Goal: Transaction & Acquisition: Purchase product/service

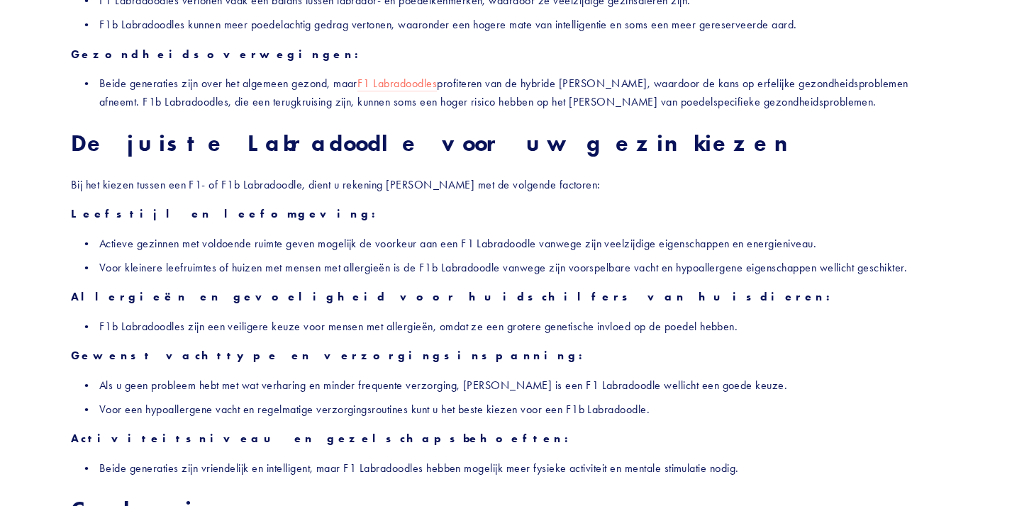
scroll to position [2212, 0]
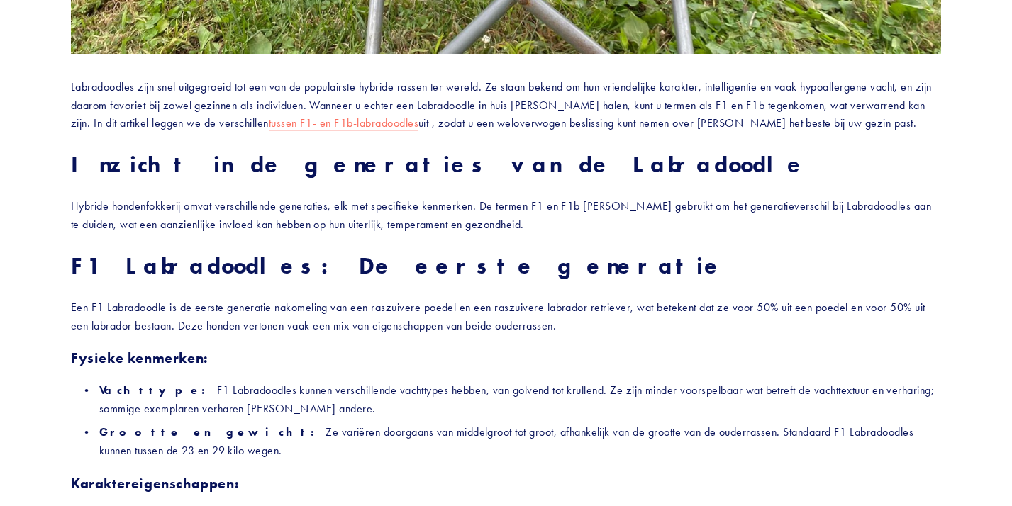
scroll to position [869, 0]
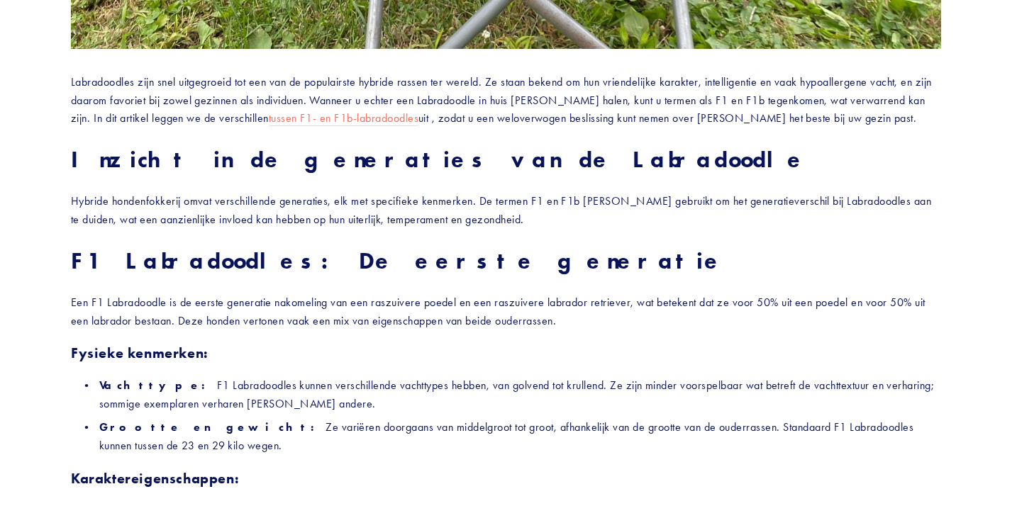
drag, startPoint x: 284, startPoint y: 340, endPoint x: 284, endPoint y: 260, distance: 79.4
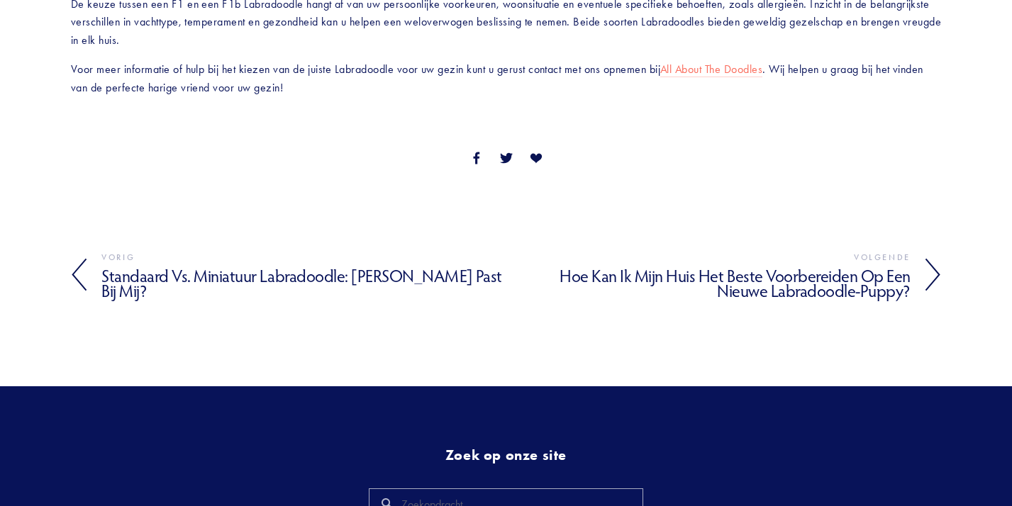
scroll to position [2786, 0]
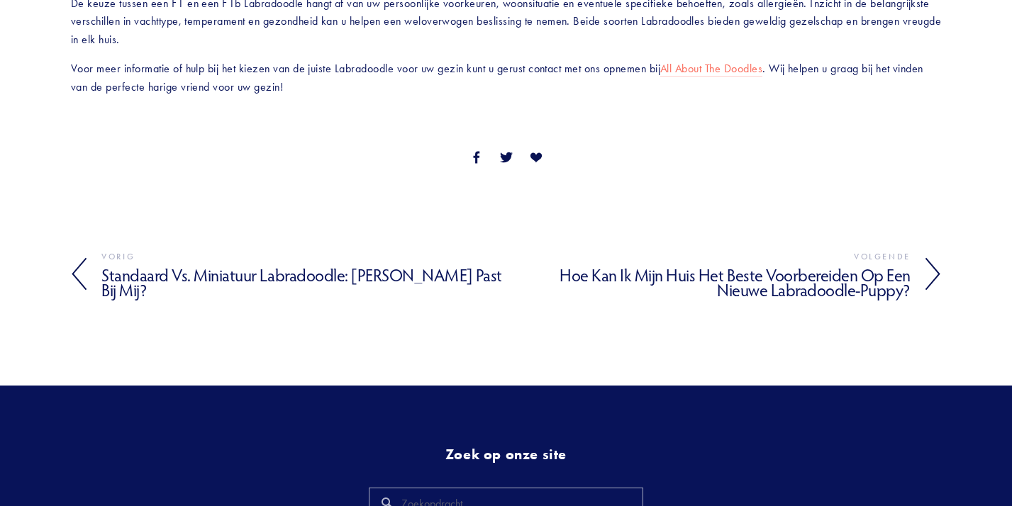
click at [898, 265] on font "Hoe kan ik mijn huis het beste voorbereiden op een nieuwe Labradoodle-puppy?" at bounding box center [735, 283] width 351 height 36
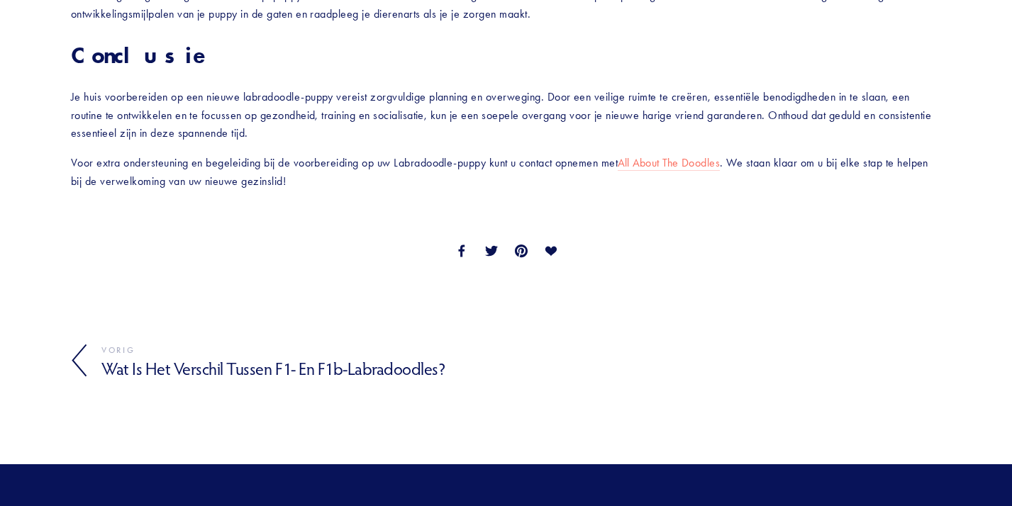
scroll to position [2086, 0]
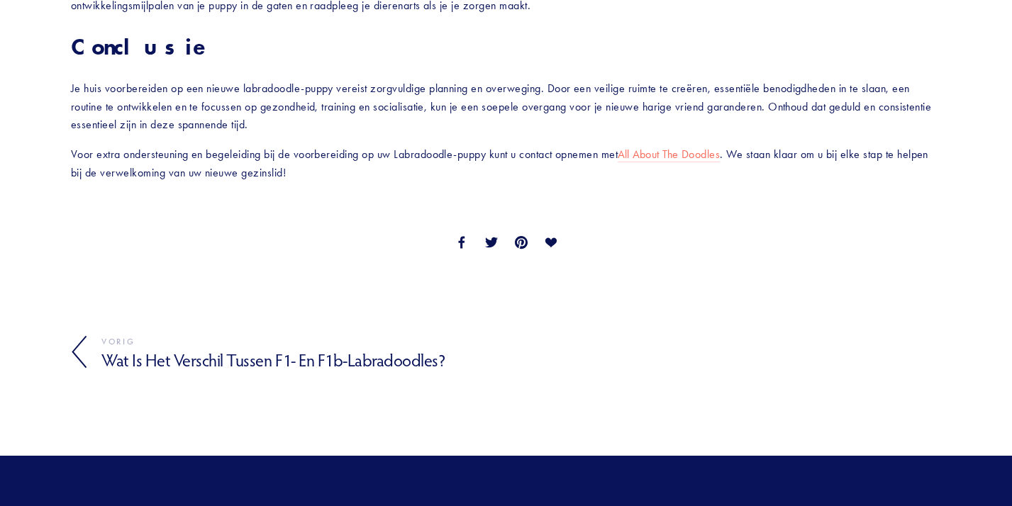
click at [78, 335] on icon at bounding box center [79, 352] width 16 height 34
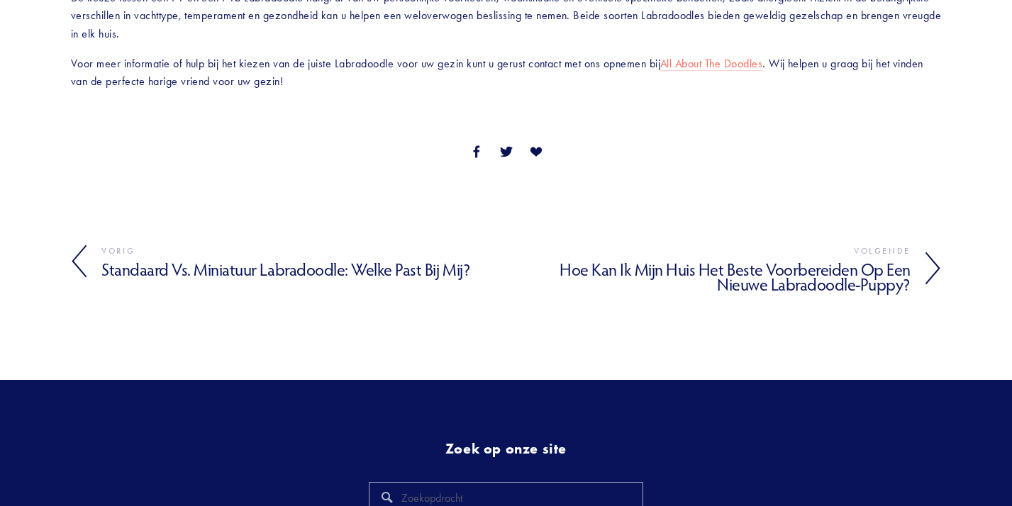
scroll to position [2719, 0]
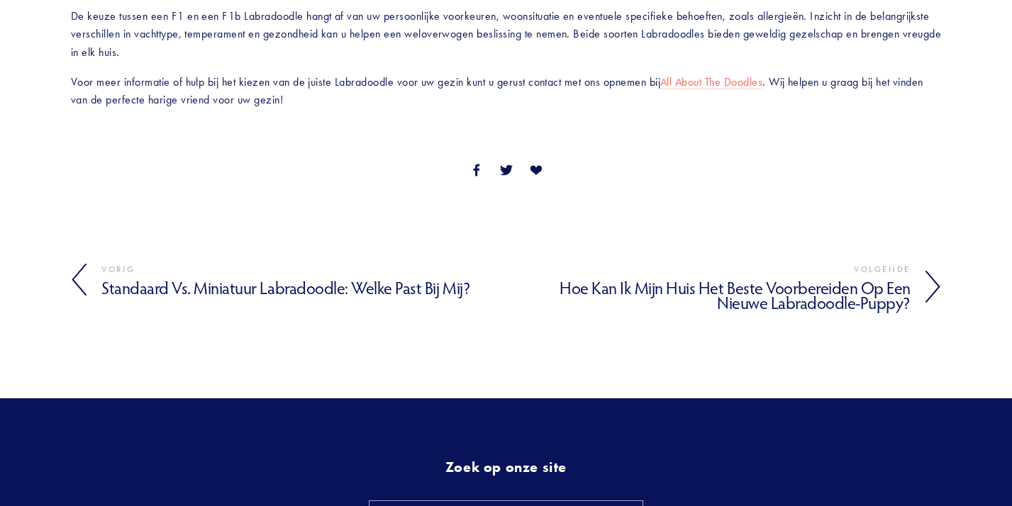
click at [87, 263] on icon at bounding box center [79, 280] width 16 height 34
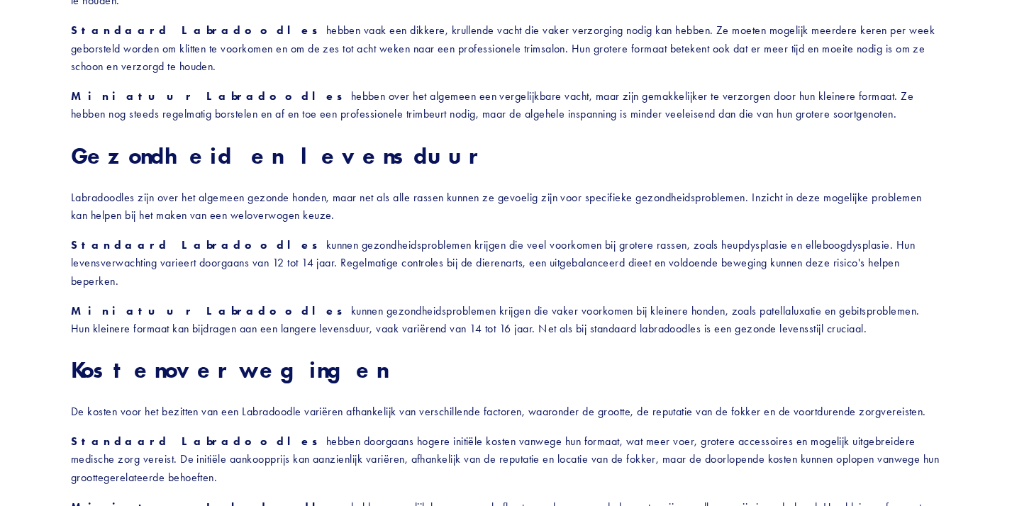
scroll to position [1679, 0]
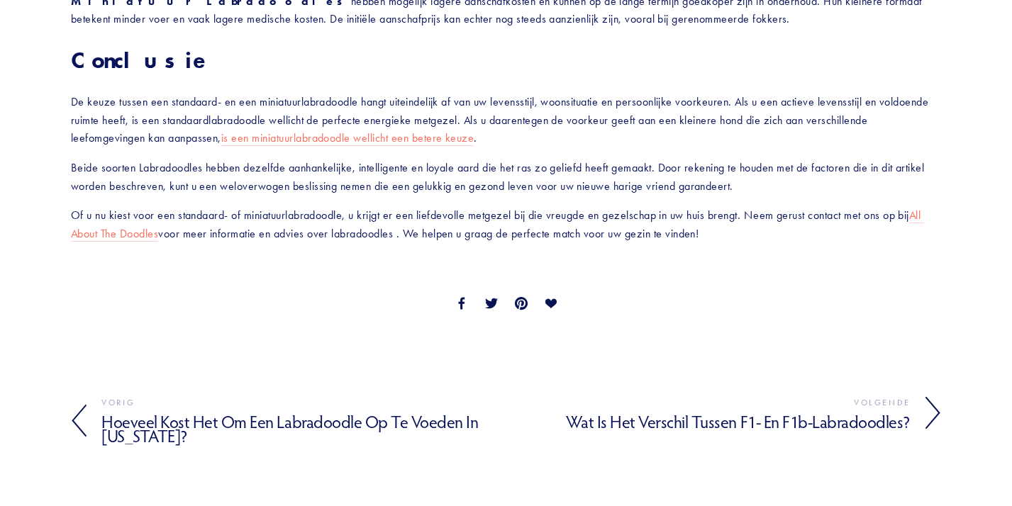
scroll to position [2179, 0]
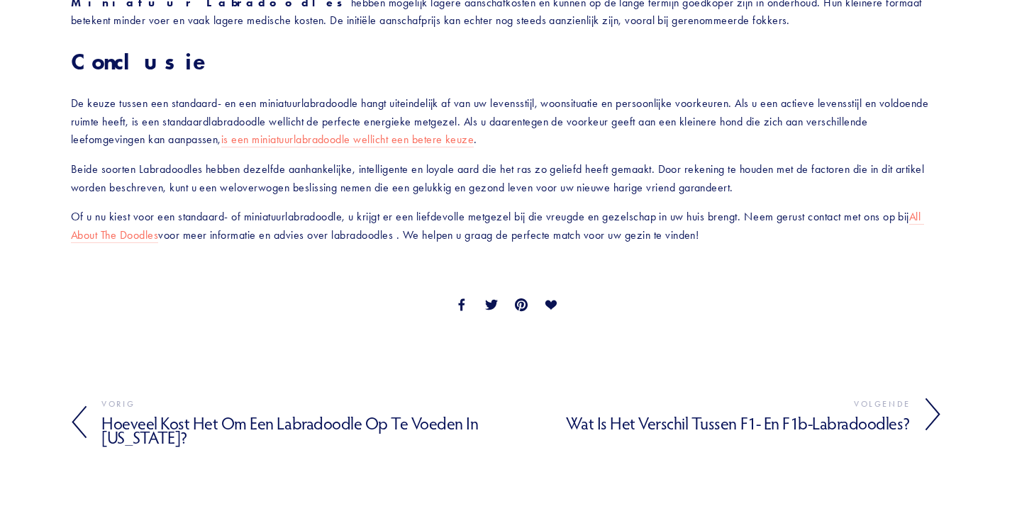
click at [141, 419] on font "Hoeveel kost het om een ​​Labradoodle op te voeden in Illinois?" at bounding box center [289, 431] width 377 height 36
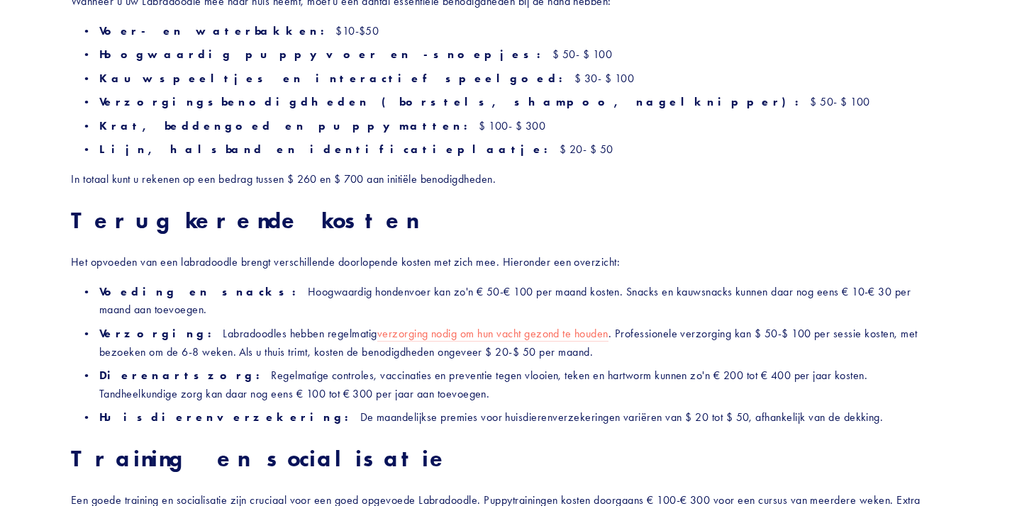
scroll to position [1313, 0]
click at [141, 419] on div "Labradoodles zijn een populair ras dat bekendstaat om hun vriendelijke karakter…" at bounding box center [506, 386] width 870 height 1459
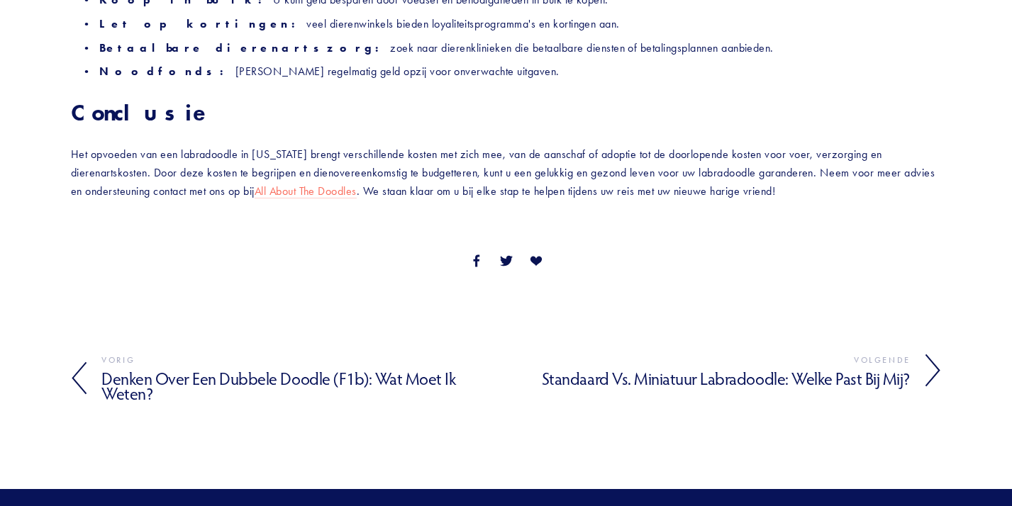
scroll to position [2237, 0]
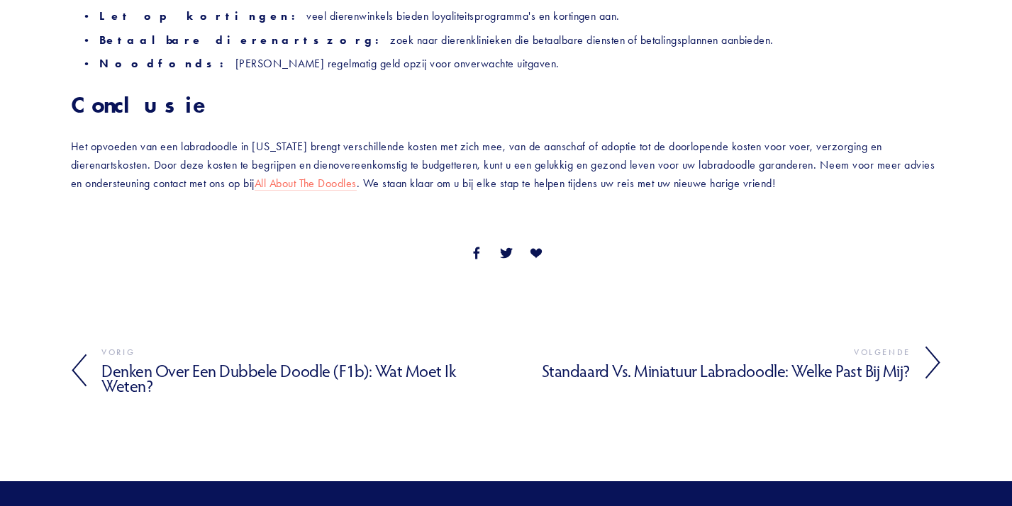
click at [286, 360] on font "Denken over een dubbele doodle (F1b): wat moet ik weten?" at bounding box center [278, 378] width 355 height 36
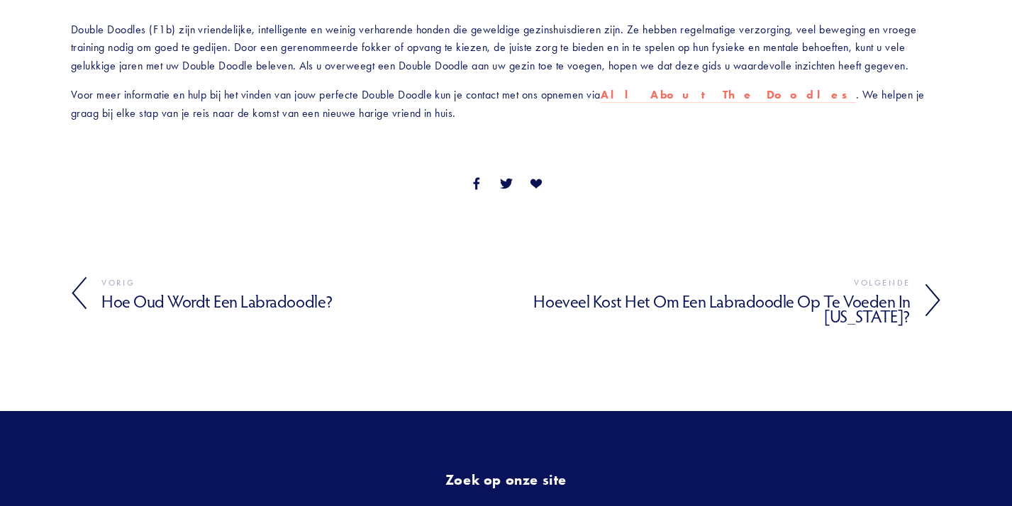
scroll to position [2466, 0]
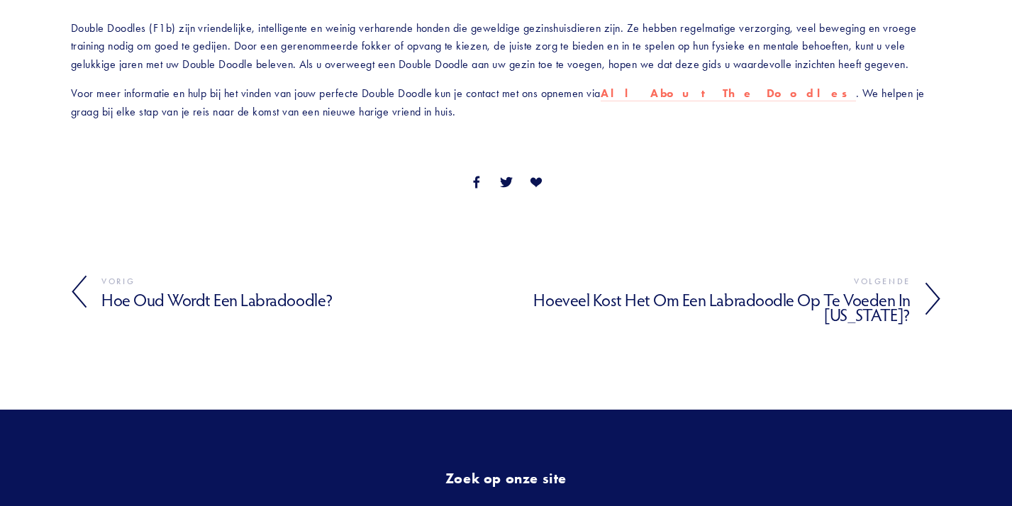
click at [177, 299] on font "Hoe oud wordt een Labradoodle?" at bounding box center [217, 299] width 232 height 21
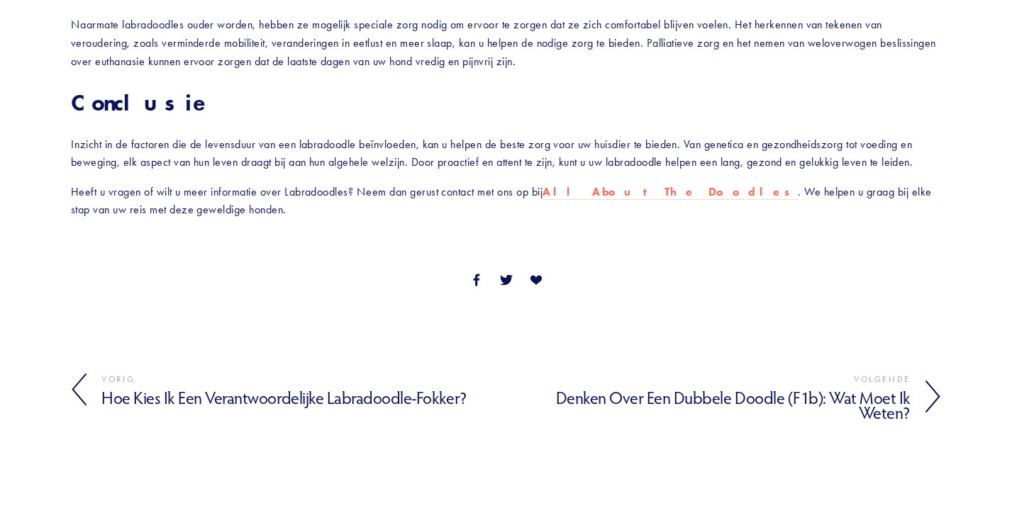
scroll to position [2168, 0]
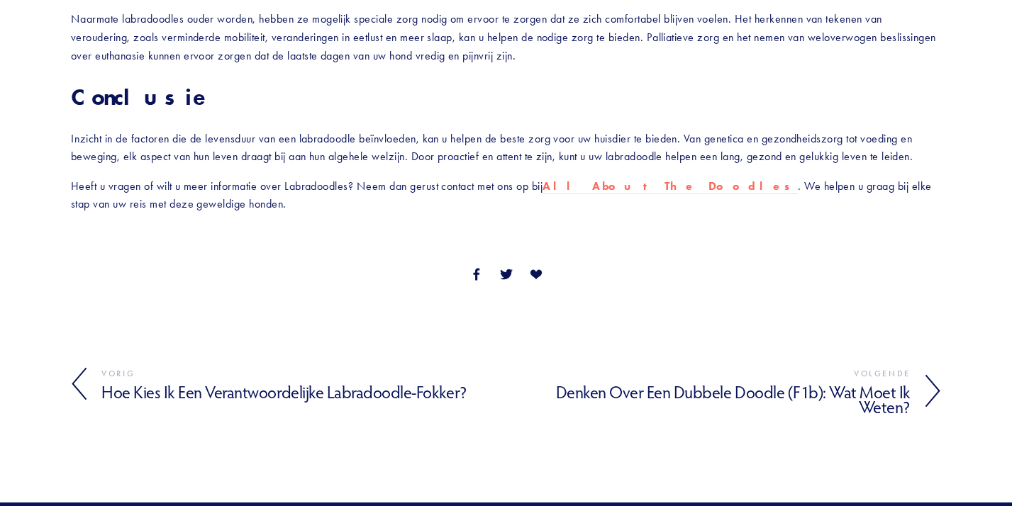
click at [206, 382] on font "Hoe kies ik een verantwoordelijke Labradoodle-fokker?" at bounding box center [284, 392] width 366 height 21
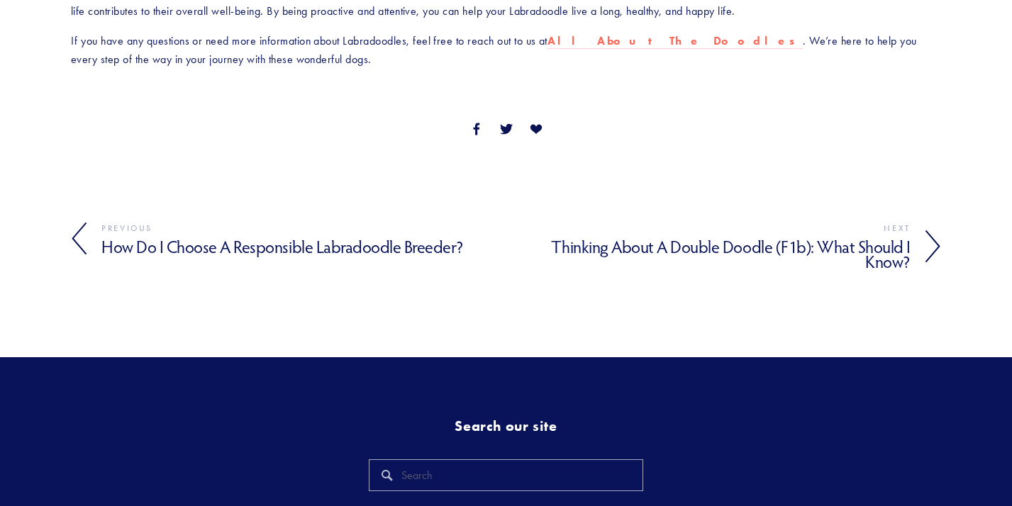
scroll to position [2004, 0]
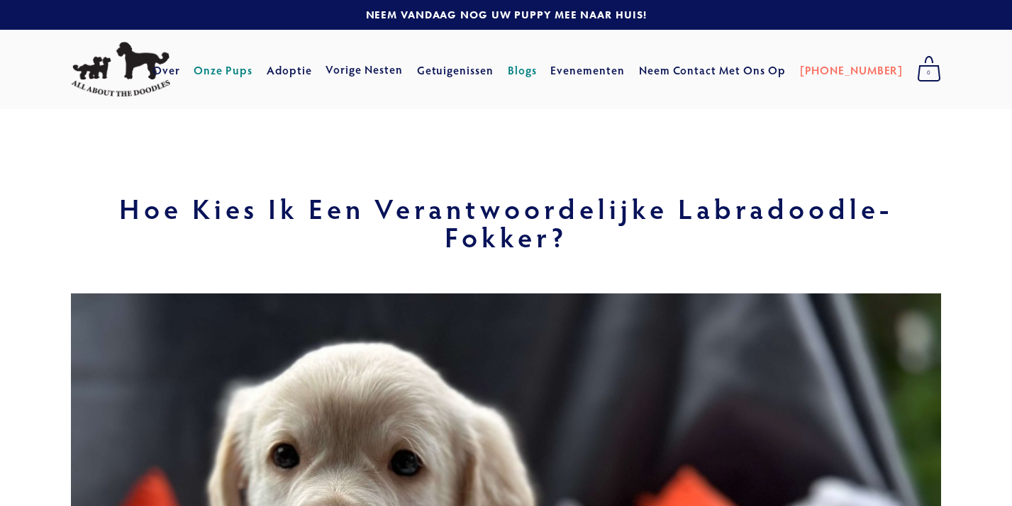
click at [251, 69] on font "Onze pups" at bounding box center [223, 70] width 59 height 15
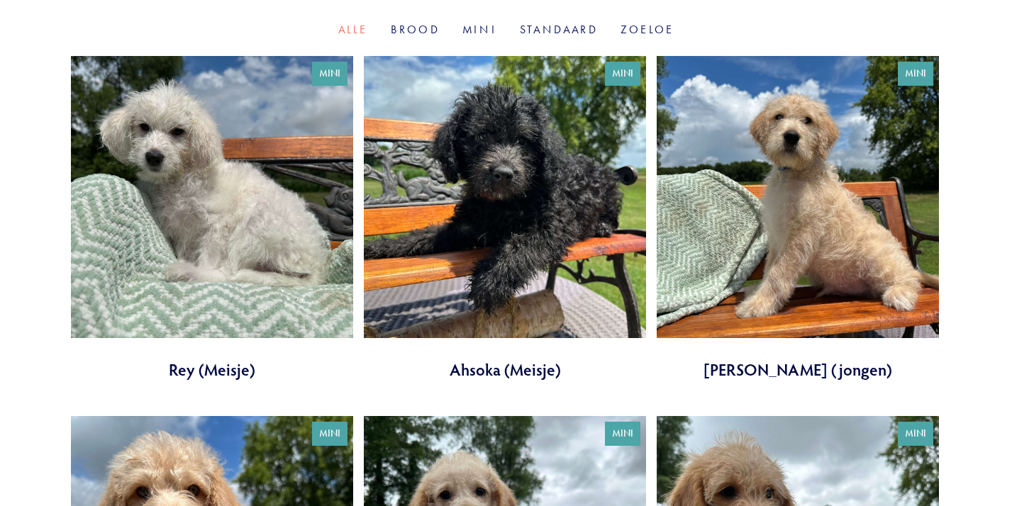
scroll to position [566, 0]
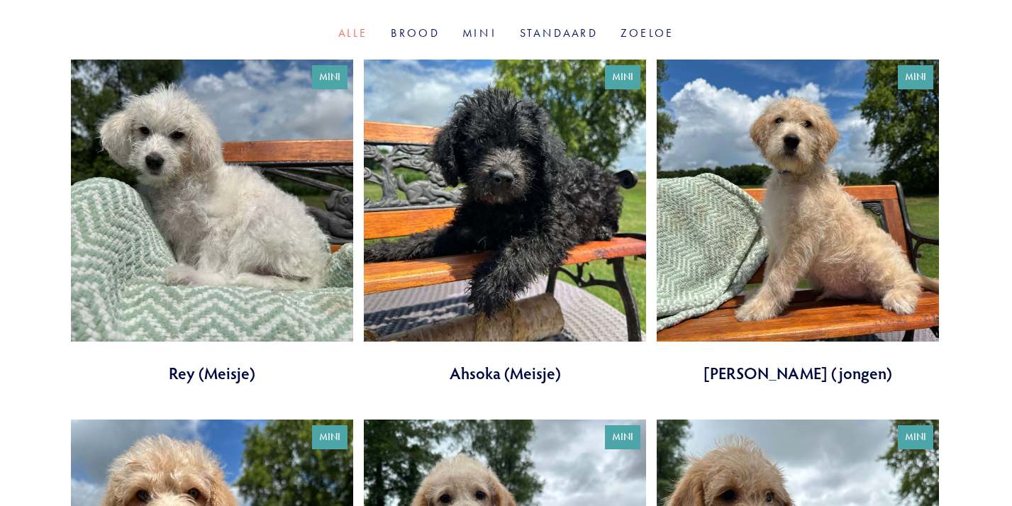
click at [805, 184] on link at bounding box center [798, 222] width 282 height 325
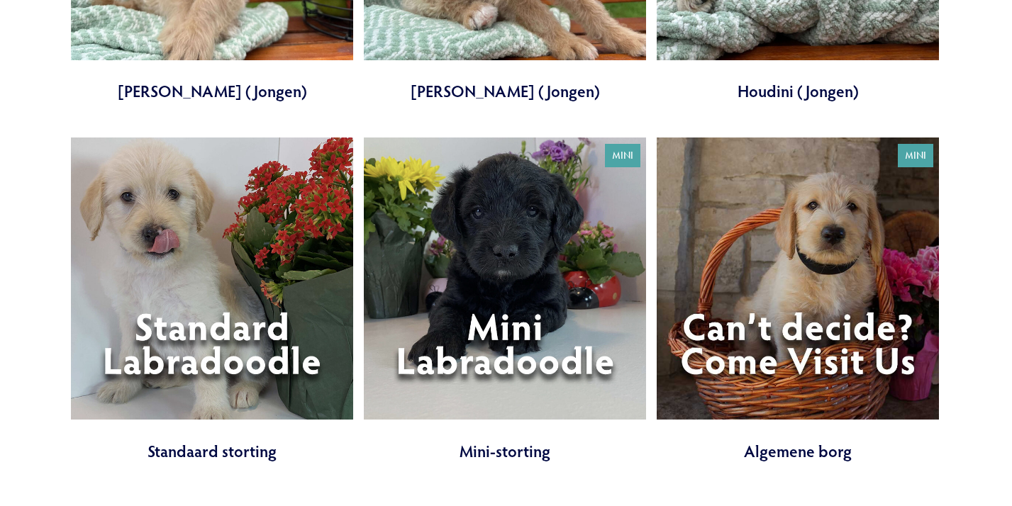
scroll to position [1567, 0]
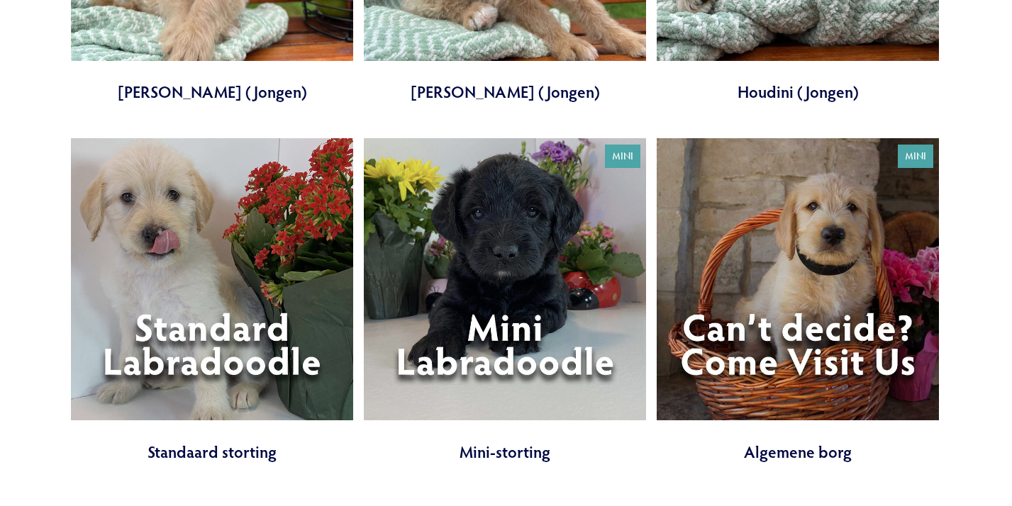
click at [480, 284] on link at bounding box center [505, 300] width 282 height 325
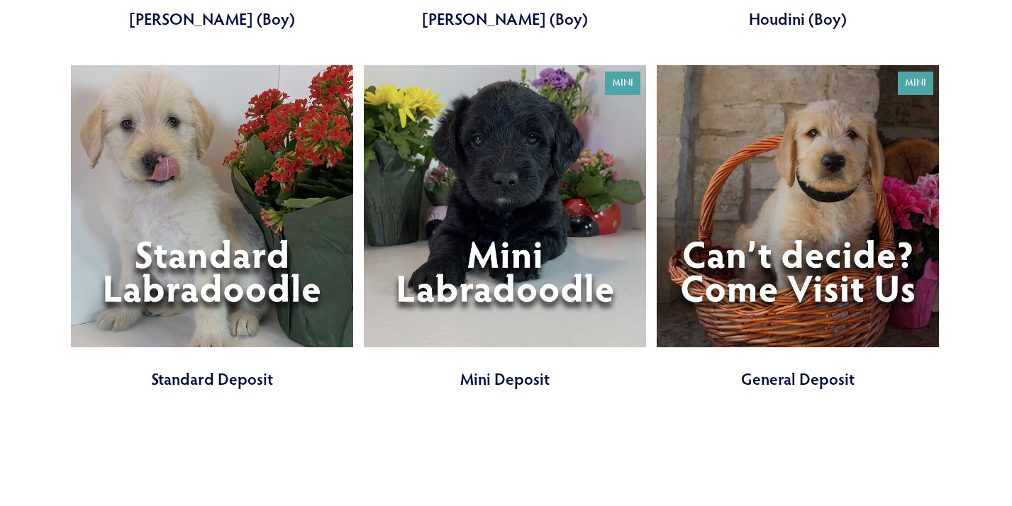
scroll to position [1530, 0]
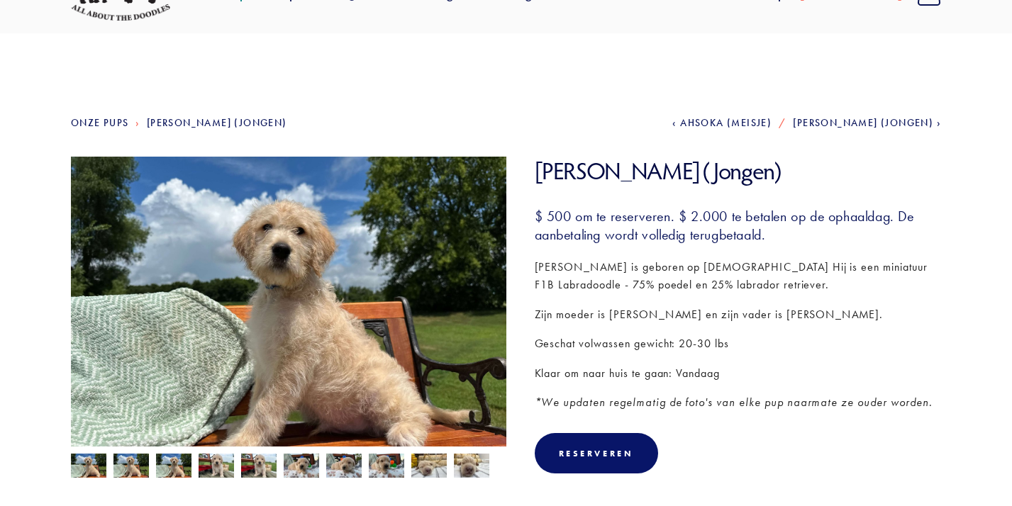
scroll to position [60, 0]
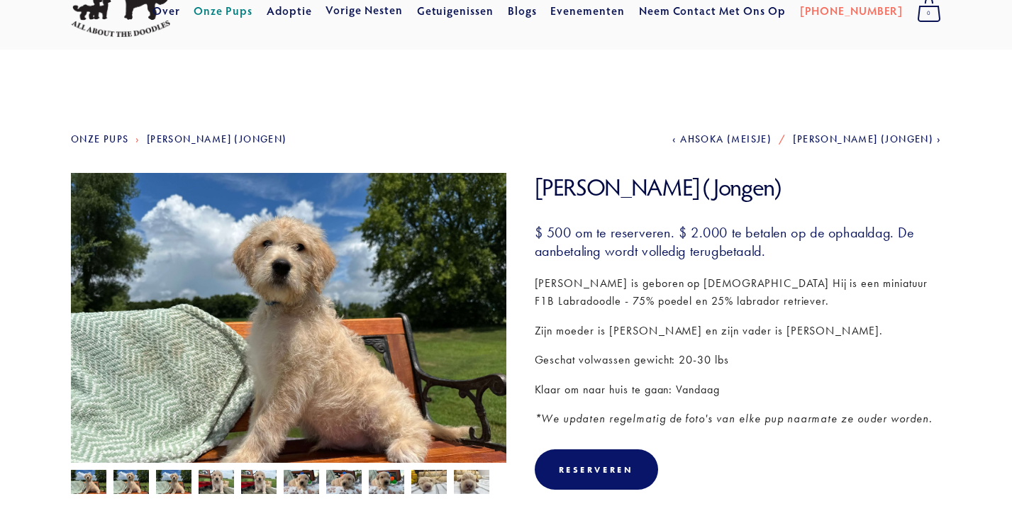
click at [245, 325] on img at bounding box center [288, 336] width 435 height 327
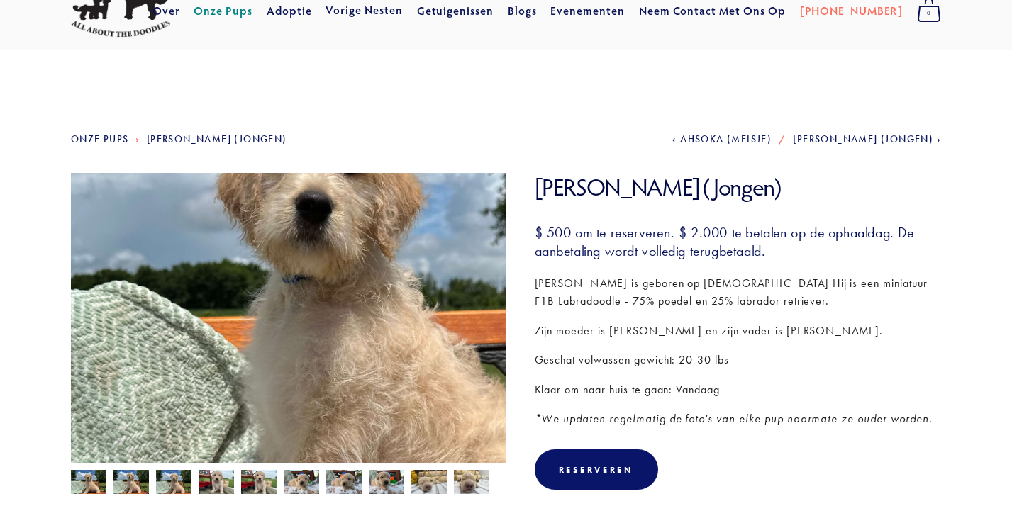
click at [249, 328] on img at bounding box center [288, 336] width 435 height 327
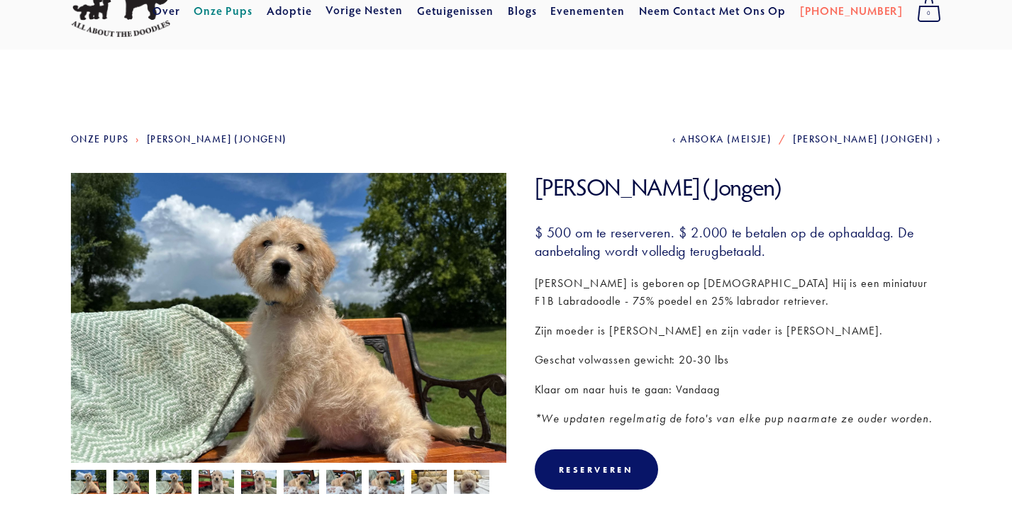
click at [249, 328] on img at bounding box center [288, 336] width 435 height 327
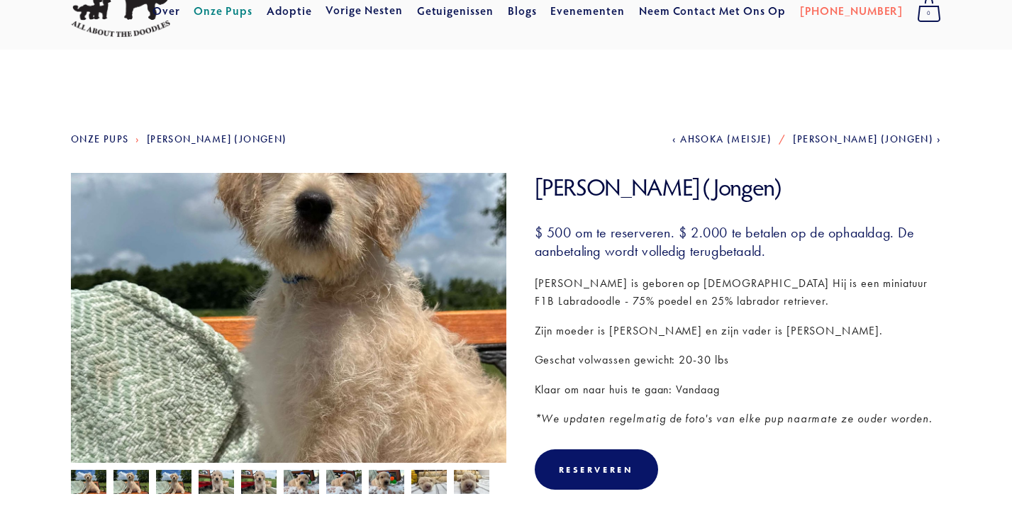
click at [249, 328] on img at bounding box center [288, 336] width 435 height 327
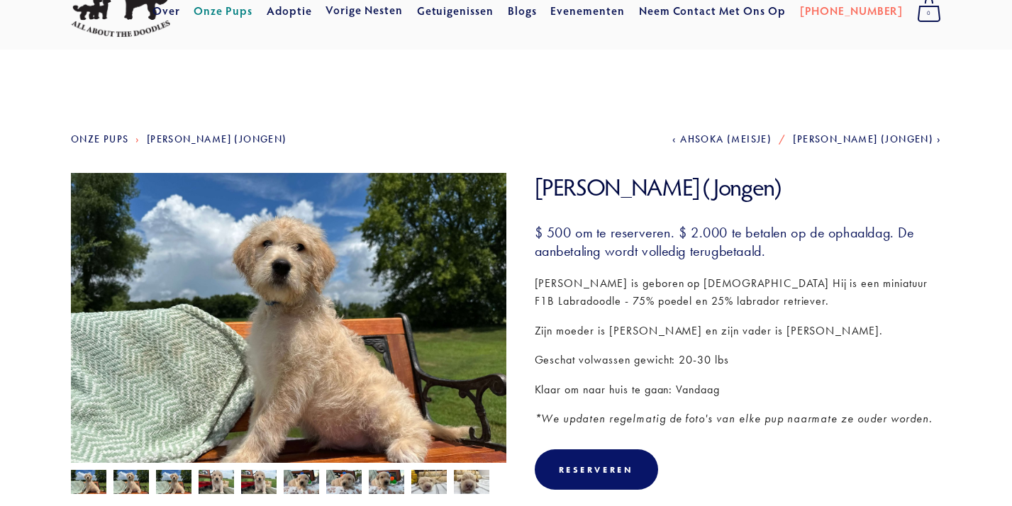
click at [129, 484] on img at bounding box center [130, 483] width 35 height 27
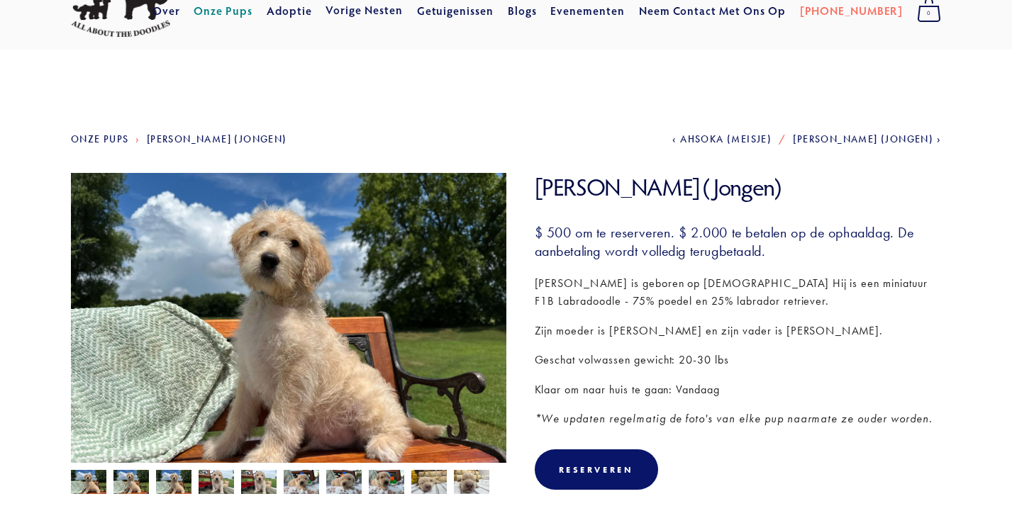
click at [175, 482] on img at bounding box center [173, 483] width 35 height 27
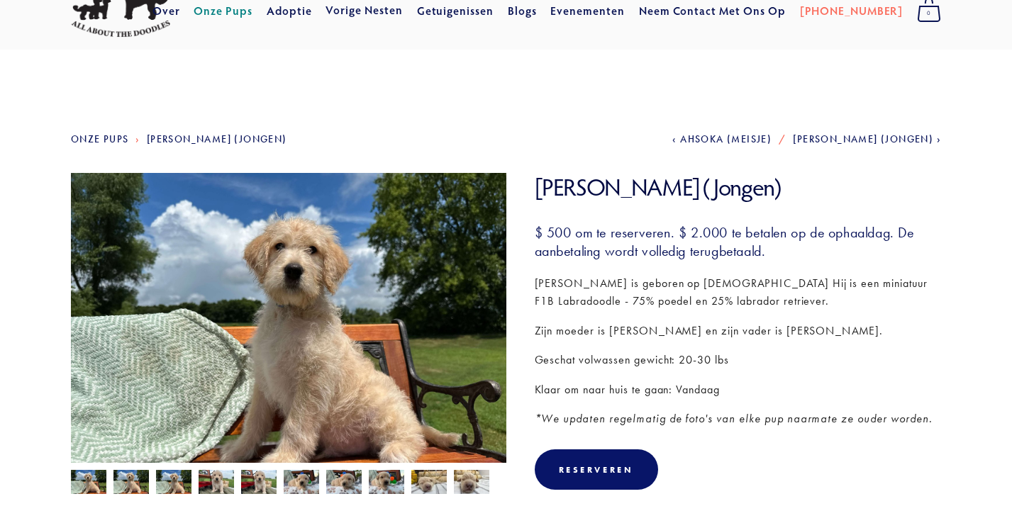
click at [214, 492] on img at bounding box center [216, 483] width 35 height 27
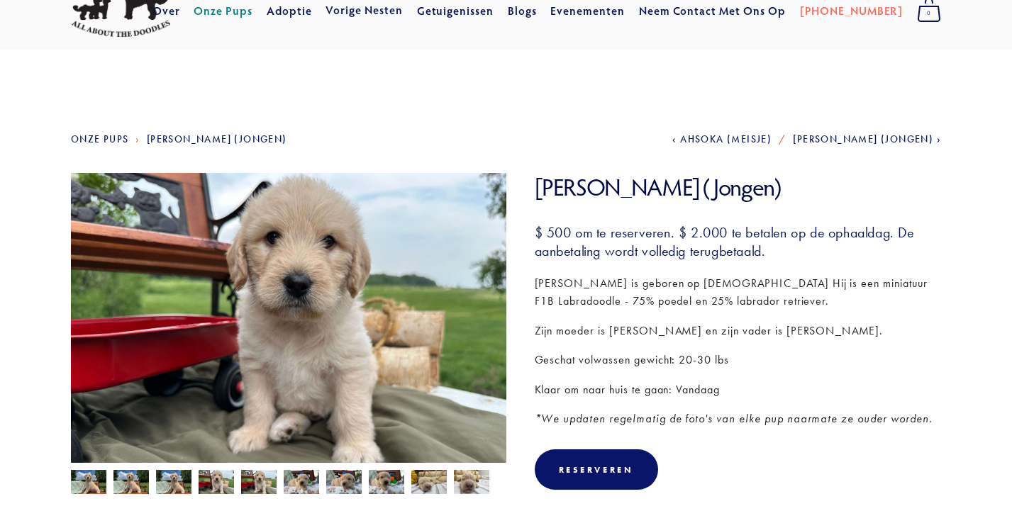
click at [265, 484] on img at bounding box center [258, 483] width 35 height 27
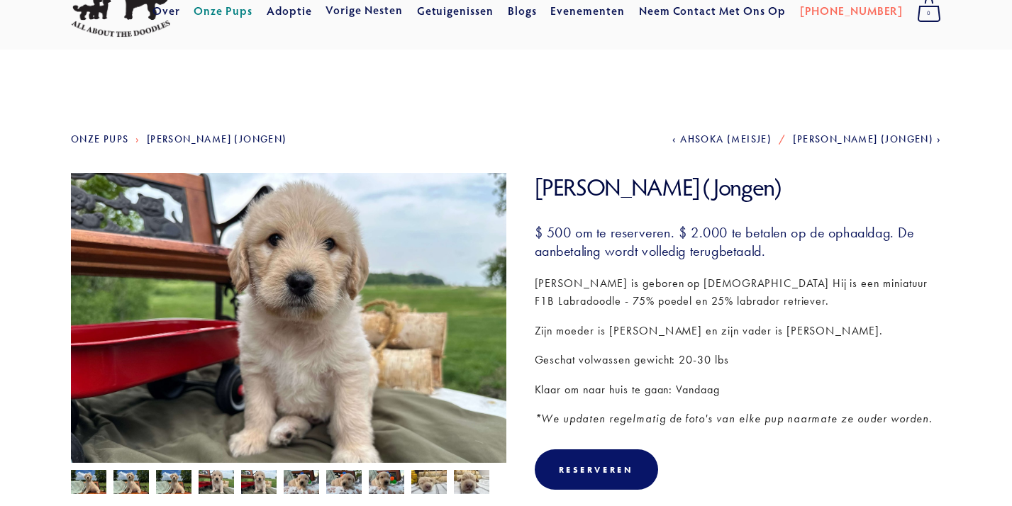
click at [296, 480] on img at bounding box center [301, 482] width 35 height 27
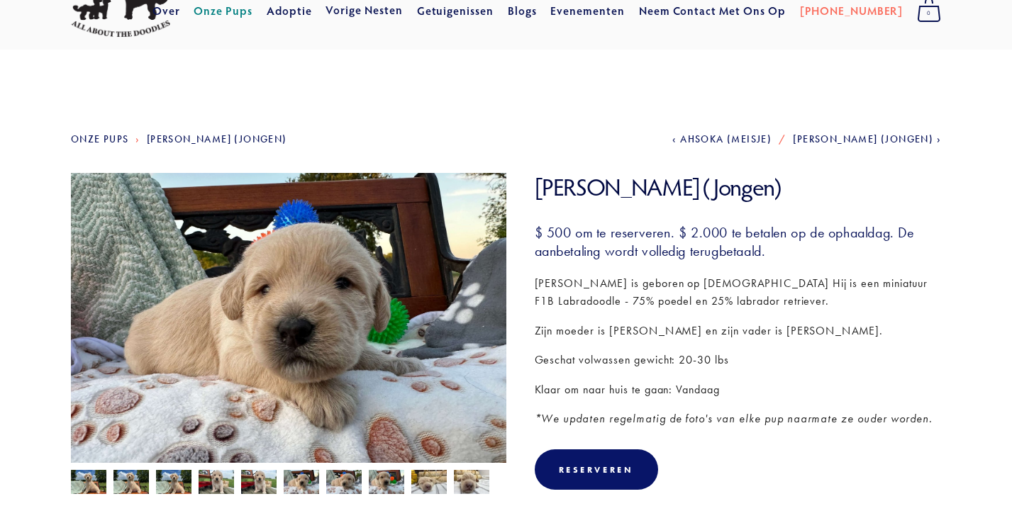
click at [350, 488] on img at bounding box center [343, 482] width 35 height 27
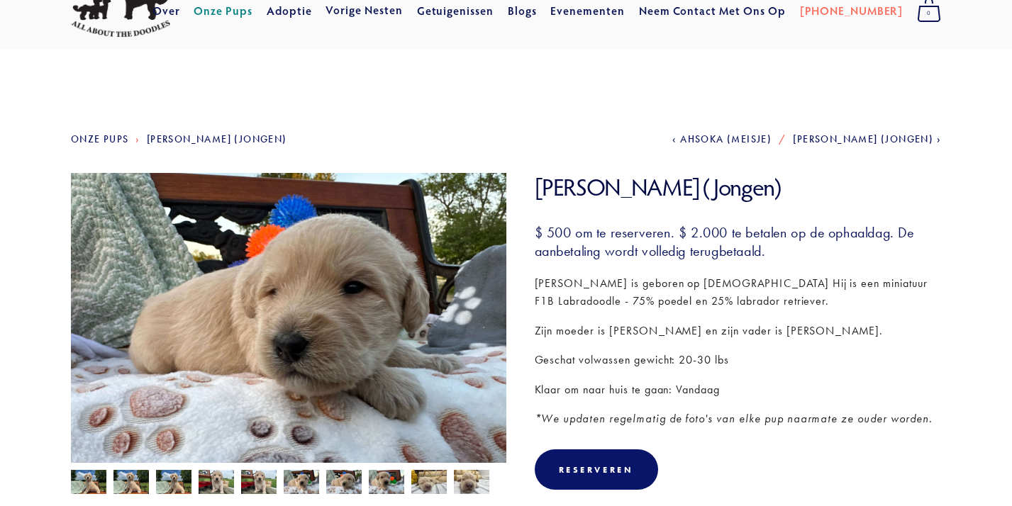
click at [391, 484] on img at bounding box center [386, 482] width 35 height 27
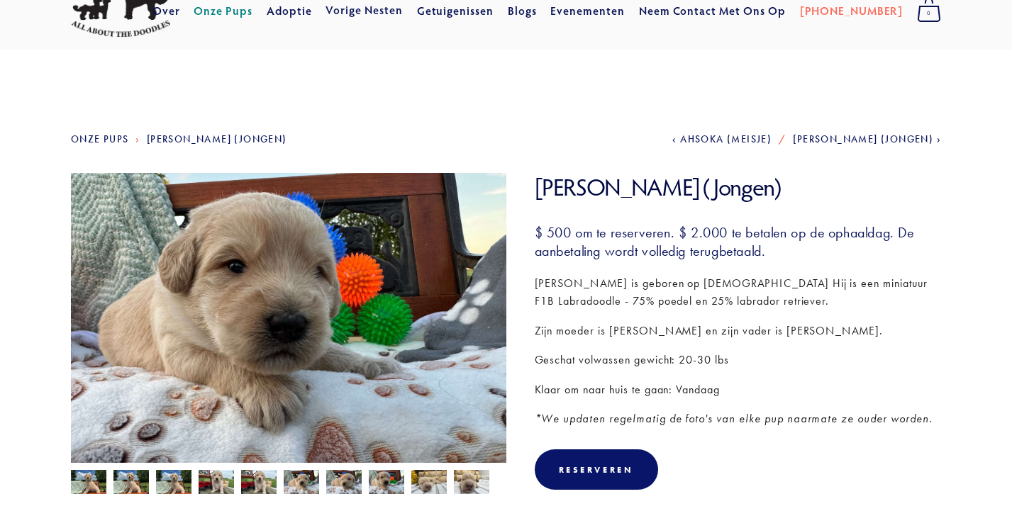
click at [435, 481] on img at bounding box center [428, 482] width 35 height 27
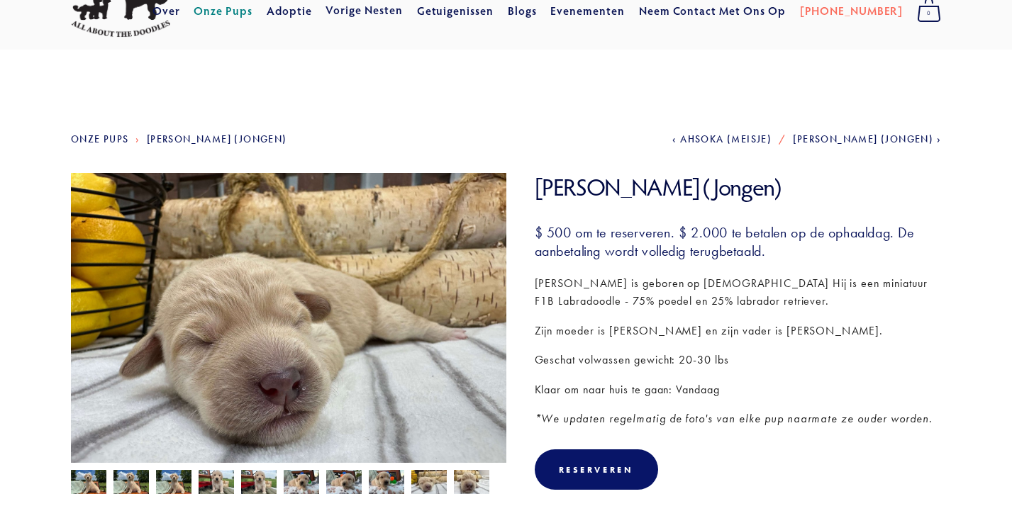
click at [477, 481] on img at bounding box center [471, 482] width 35 height 27
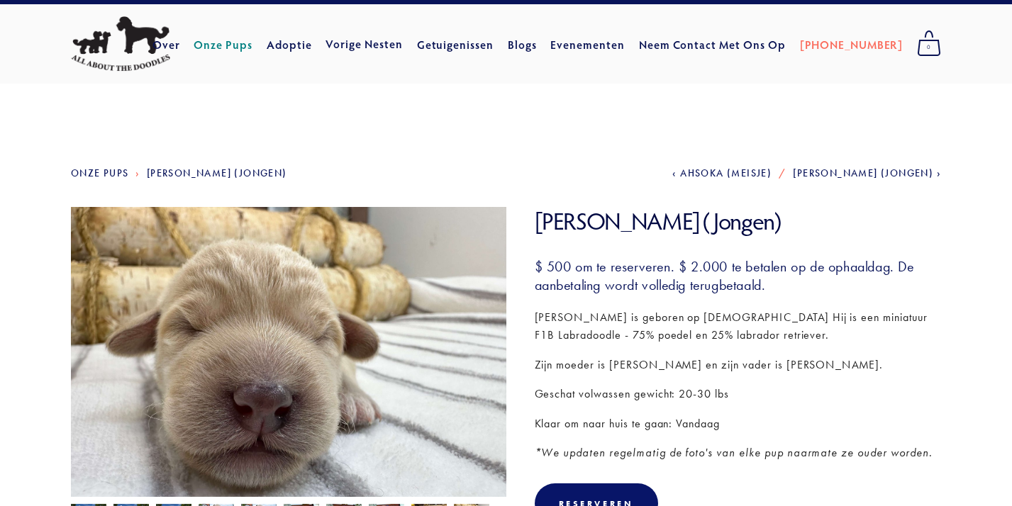
scroll to position [0, 0]
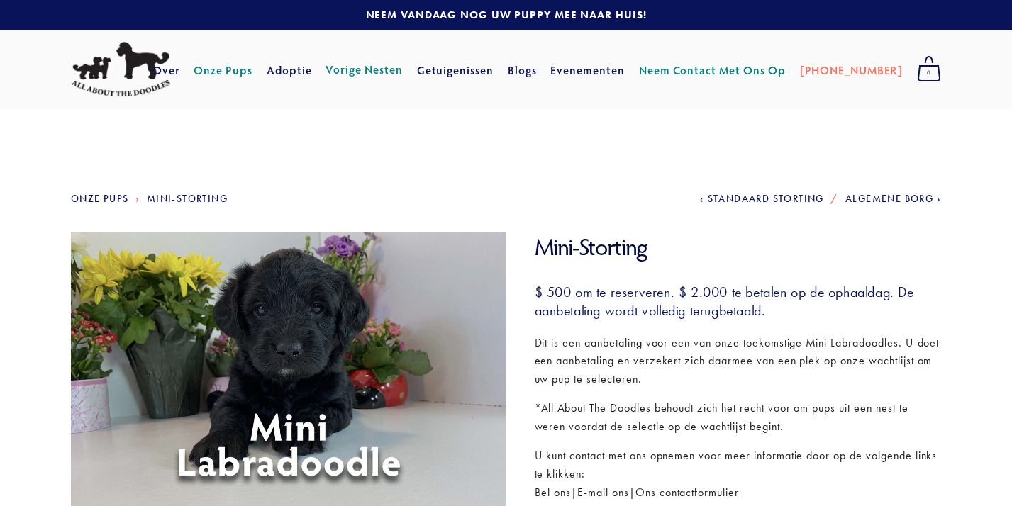
click at [733, 72] on font "Neem contact met ons op" at bounding box center [712, 70] width 147 height 15
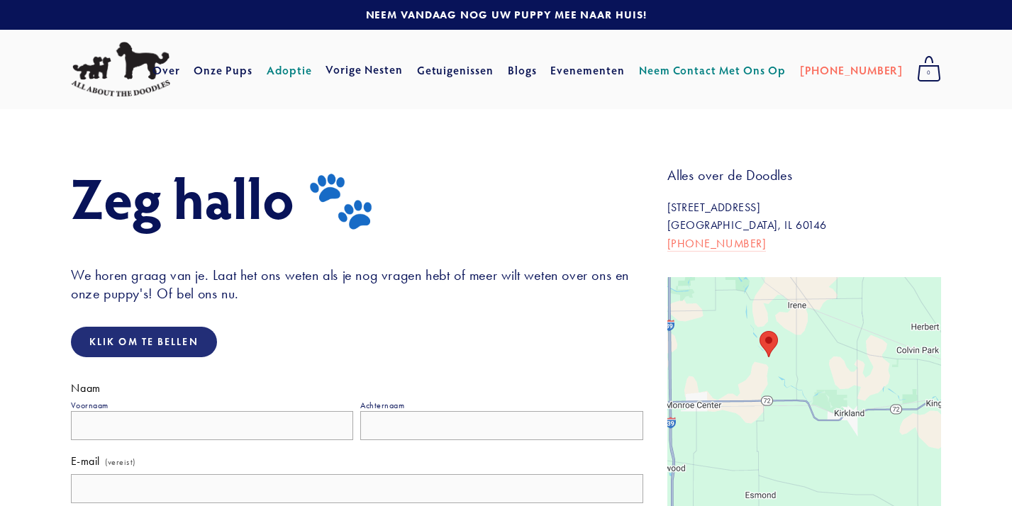
click at [312, 70] on font "Adoptie" at bounding box center [289, 70] width 45 height 15
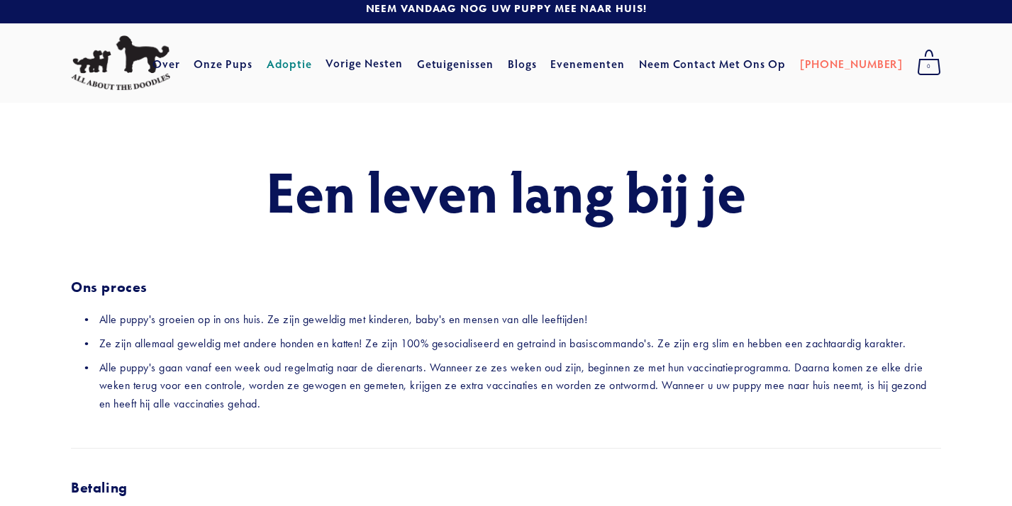
scroll to position [10, 0]
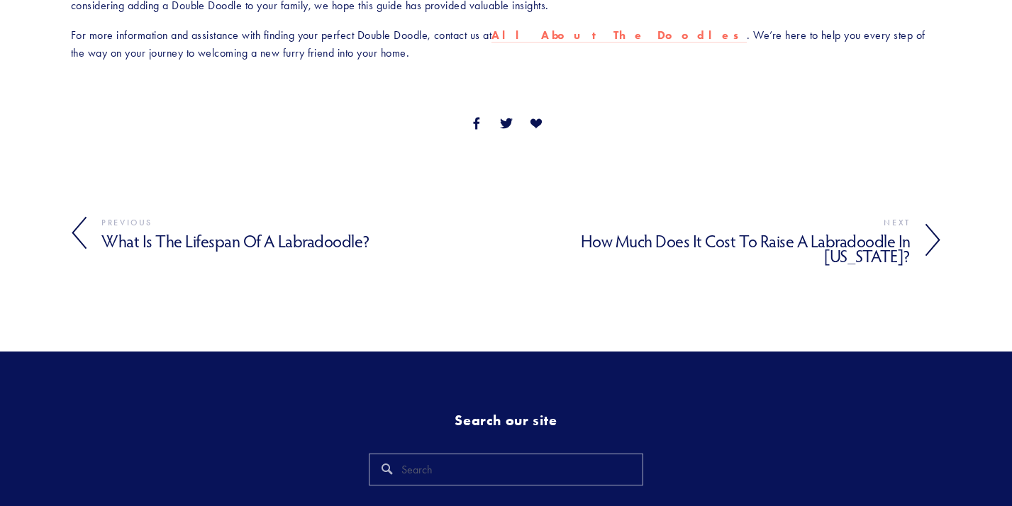
scroll to position [2412, 0]
